Goal: Task Accomplishment & Management: Manage account settings

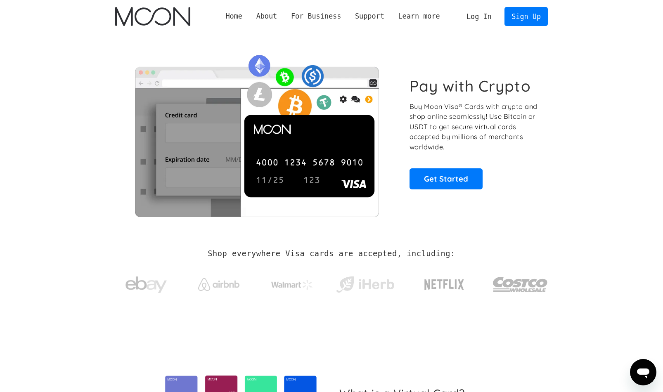
click at [531, 60] on div "Pay with Crypto Buy Moon Visa® Cards with crypto and shop online seamlessly! Us…" at bounding box center [331, 133] width 433 height 168
click at [472, 14] on link "Log In" at bounding box center [479, 16] width 39 height 18
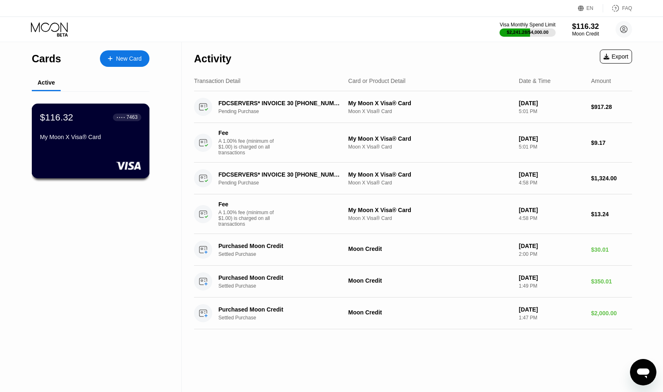
click at [126, 116] on div "7463" at bounding box center [131, 117] width 11 height 6
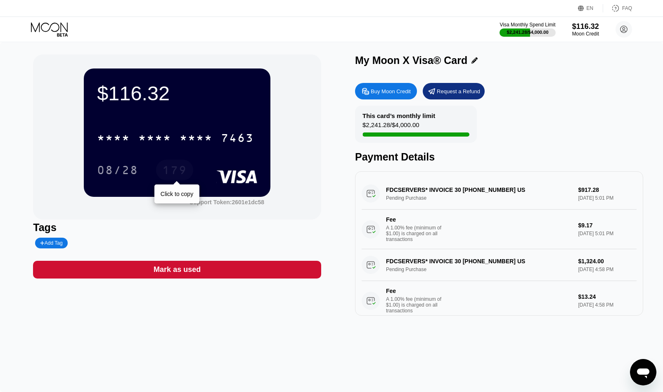
click at [191, 174] on div "179" at bounding box center [174, 170] width 37 height 21
click at [183, 274] on div "Mark as used" at bounding box center [177, 269] width 47 height 9
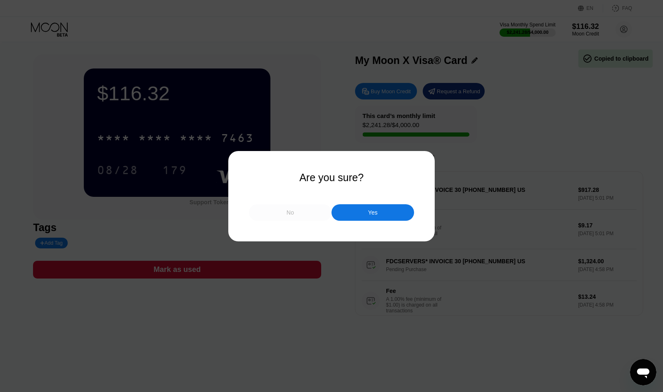
click at [304, 212] on div "No" at bounding box center [290, 212] width 83 height 17
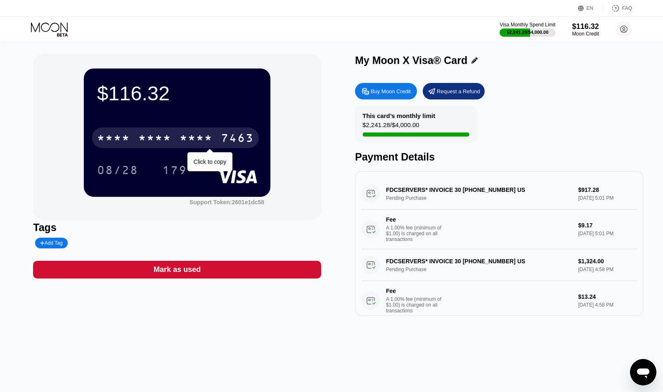
click at [206, 138] on div "* * * *" at bounding box center [196, 139] width 33 height 13
click at [205, 141] on div "2658" at bounding box center [196, 139] width 33 height 13
click at [205, 141] on div "* * * *" at bounding box center [196, 139] width 33 height 13
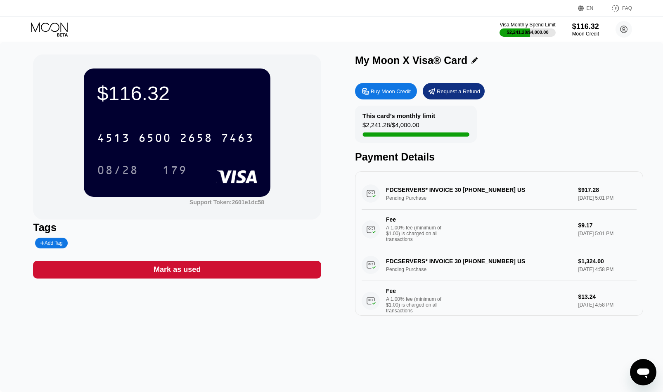
scroll to position [11, 0]
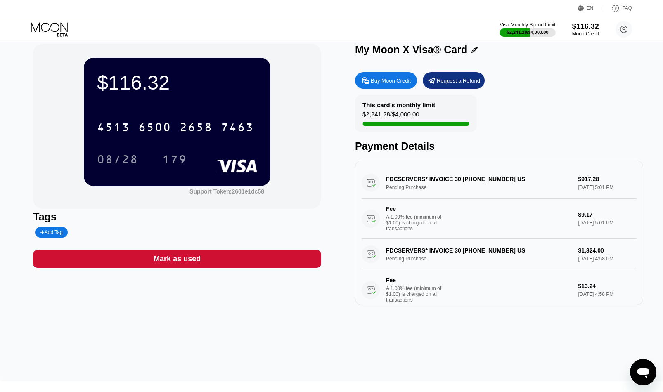
click at [634, 28] on div "Visa Monthly Spend Limit $2,241.28 / $4,000.00 $116.32 Moon Credit FLEX [DOMAIN…" at bounding box center [331, 29] width 663 height 25
click at [627, 29] on circle at bounding box center [624, 29] width 17 height 17
